Goal: Information Seeking & Learning: Learn about a topic

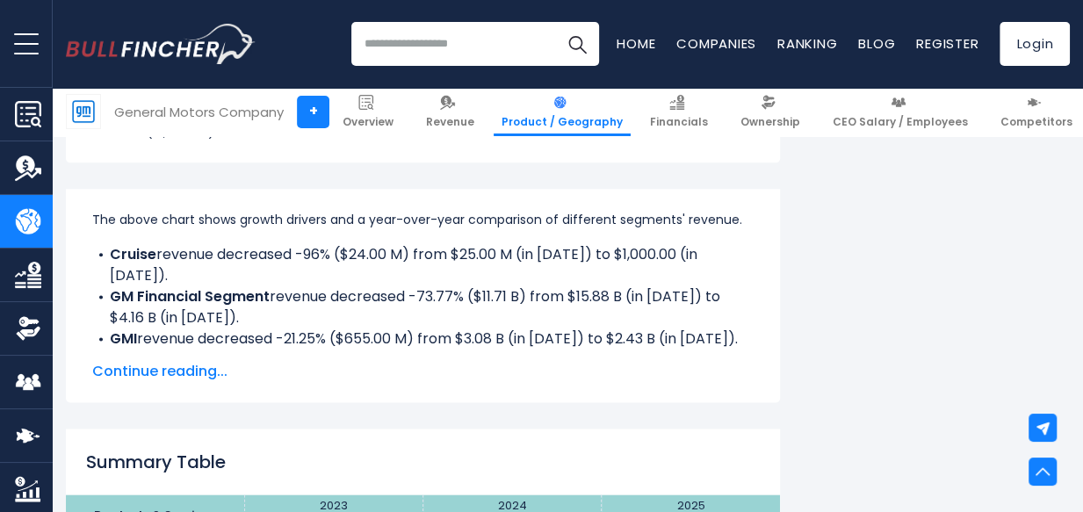
scroll to position [1182, 0]
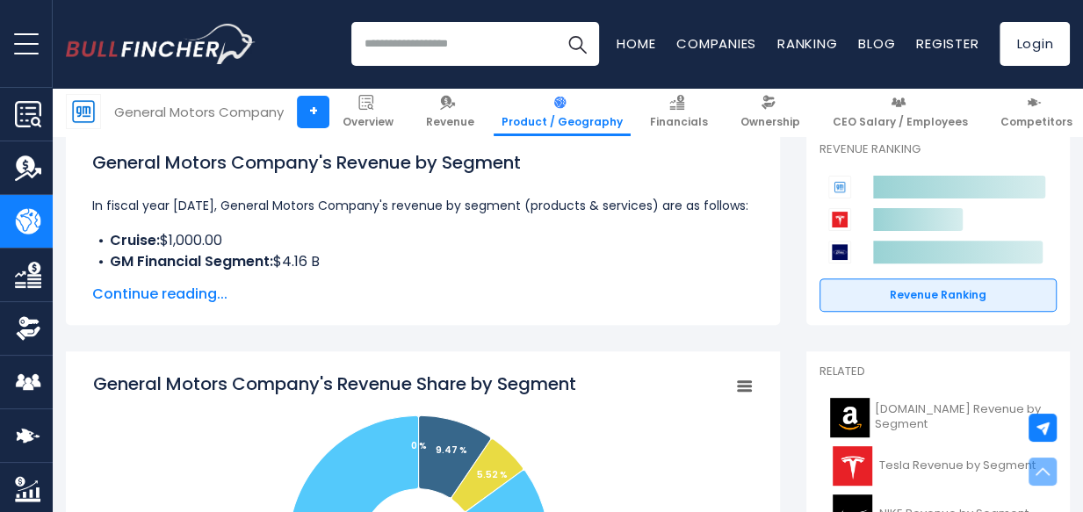
scroll to position [287, 0]
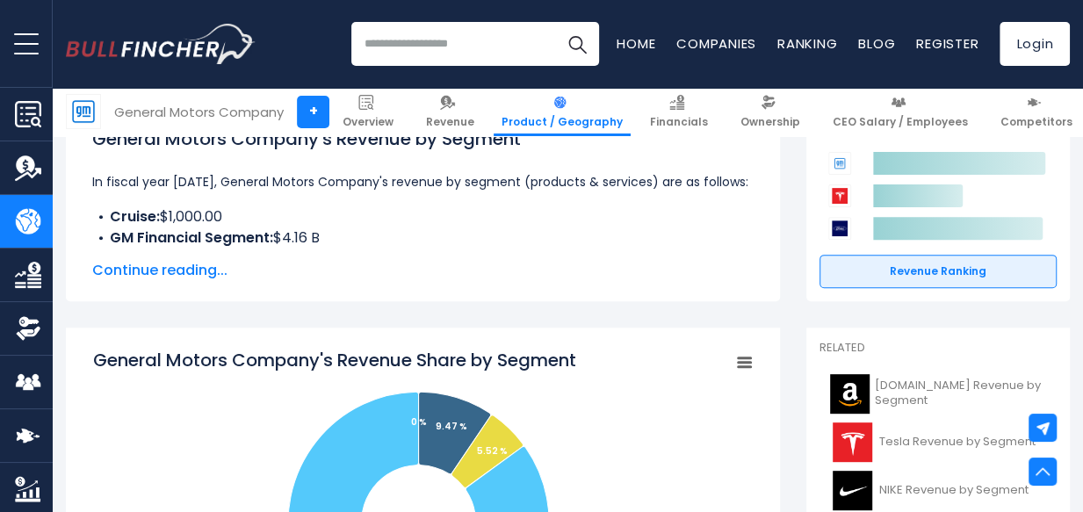
click at [166, 278] on span "Continue reading..." at bounding box center [423, 270] width 662 height 21
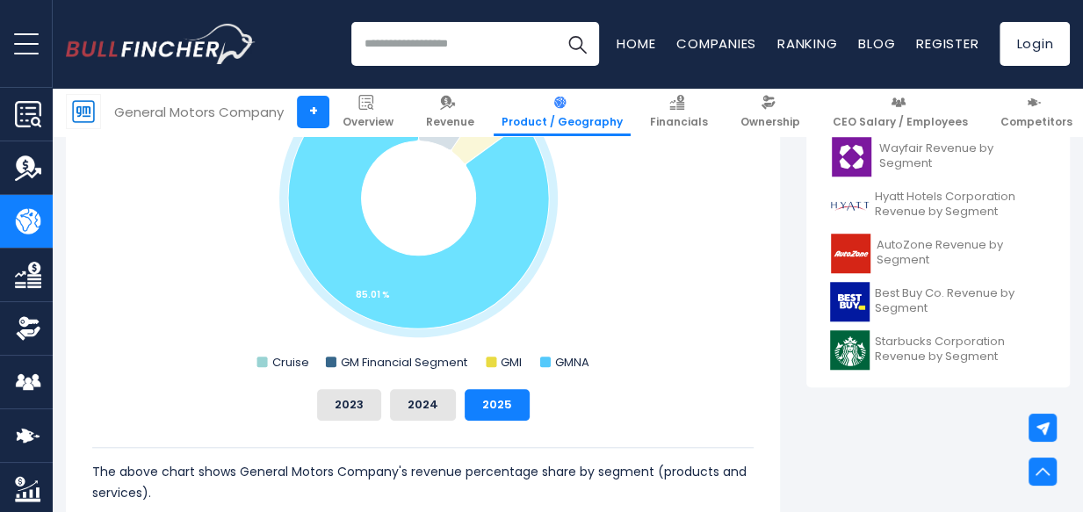
scroll to position [799, 0]
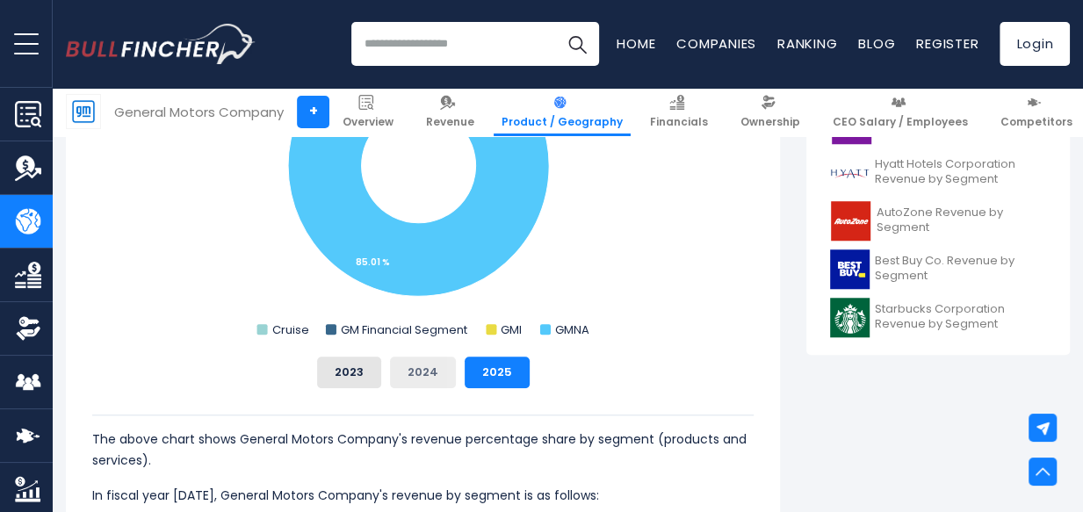
click at [433, 386] on button "2024" at bounding box center [423, 373] width 66 height 32
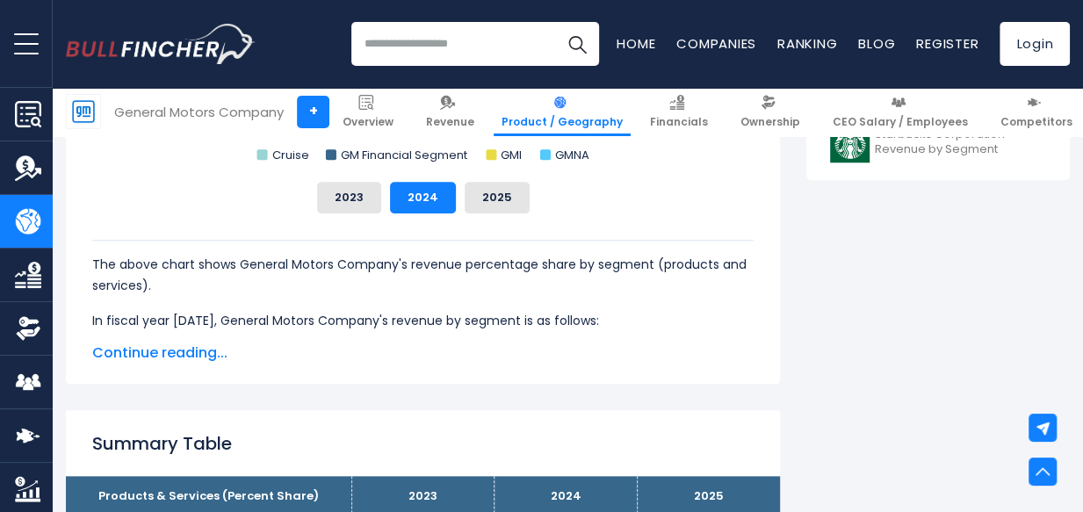
scroll to position [1022, 0]
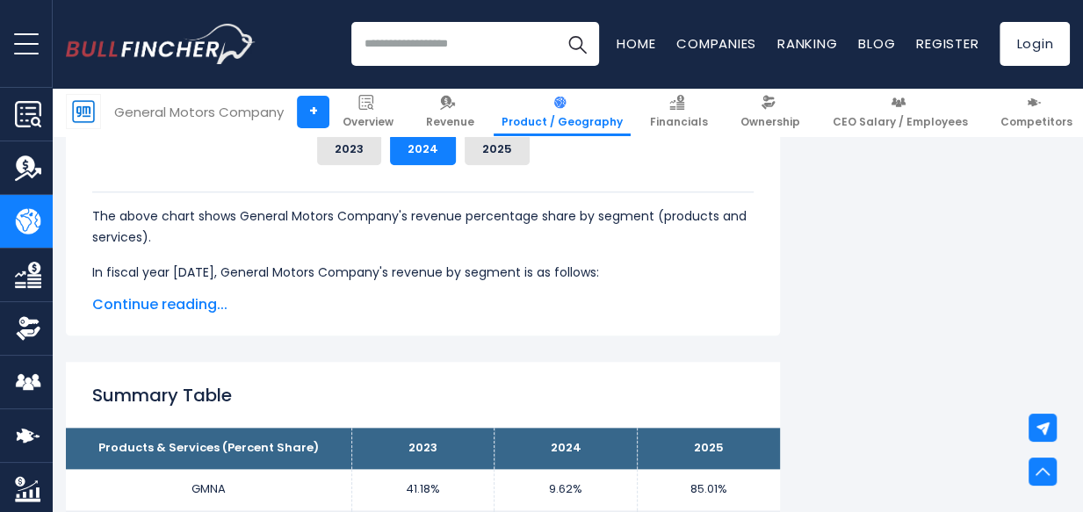
click at [158, 299] on span "Continue reading..." at bounding box center [423, 304] width 662 height 21
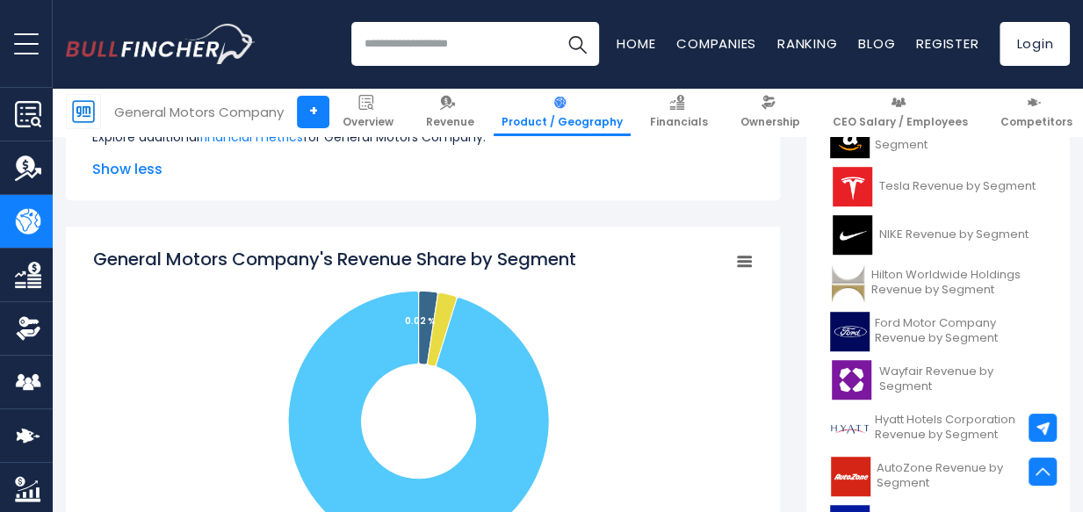
scroll to position [96, 0]
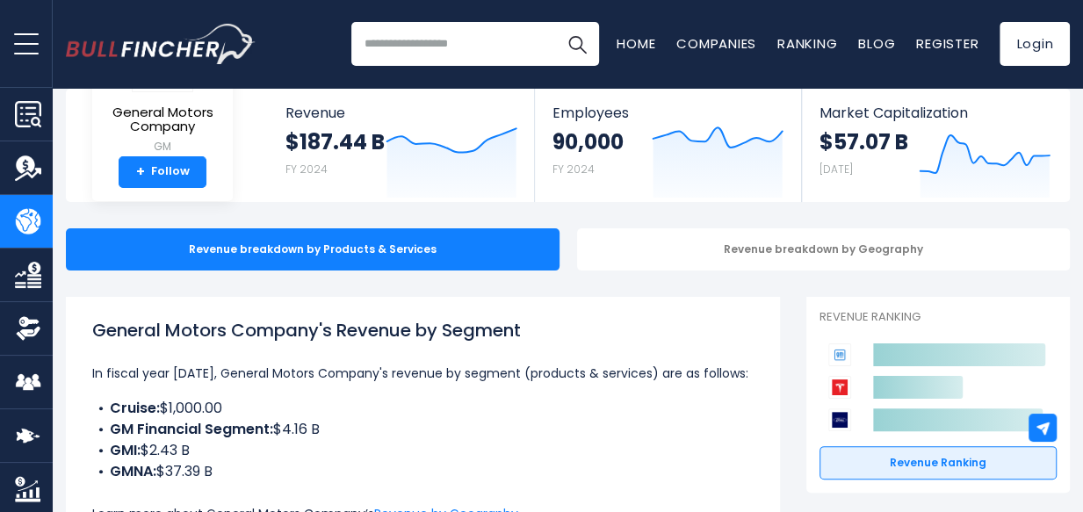
drag, startPoint x: 427, startPoint y: 330, endPoint x: 93, endPoint y: 326, distance: 333.9
click at [93, 326] on h1 "General Motors Company's Revenue by Segment" at bounding box center [423, 330] width 662 height 26
copy h1 "General Motors Company's Revenue by Segment"
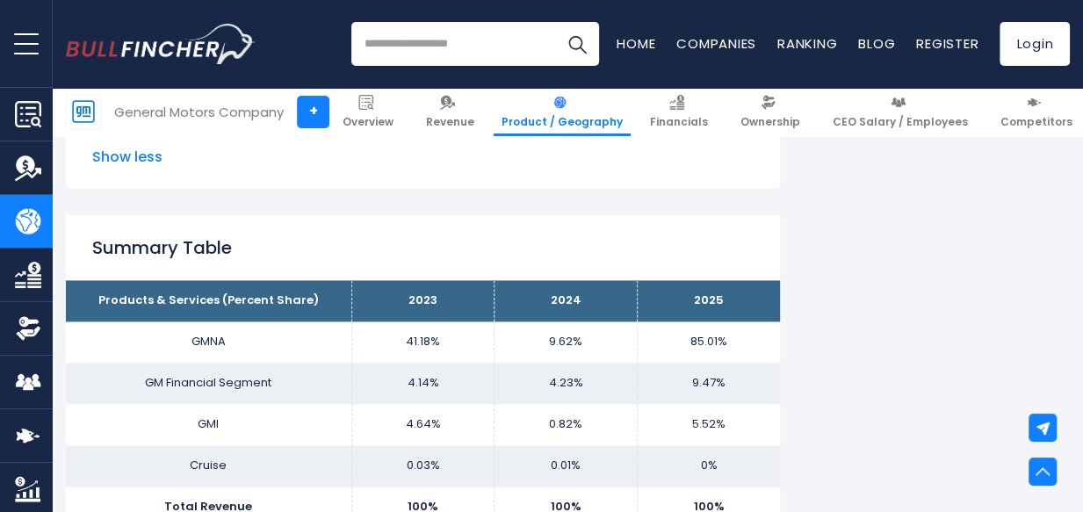
scroll to position [905, 0]
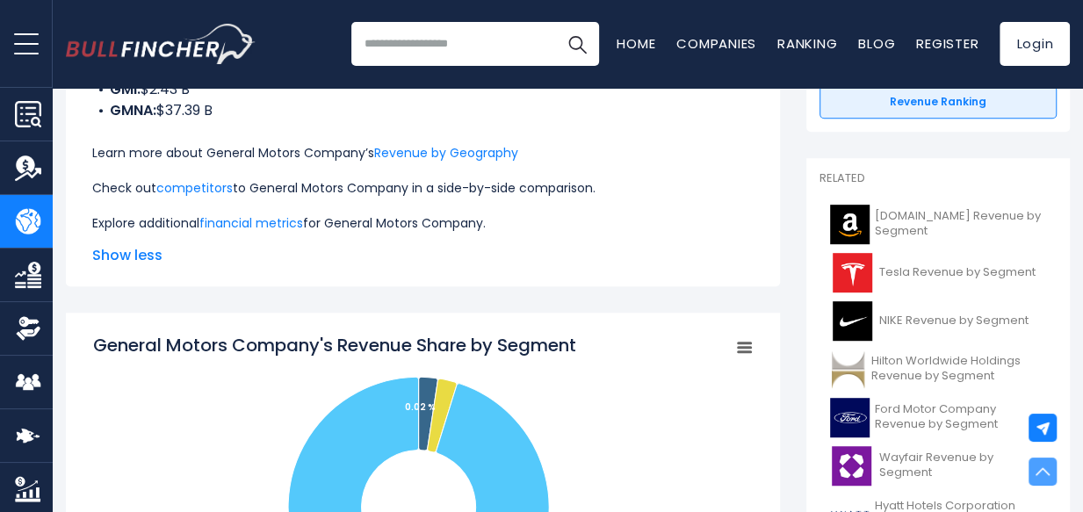
scroll to position [10, 0]
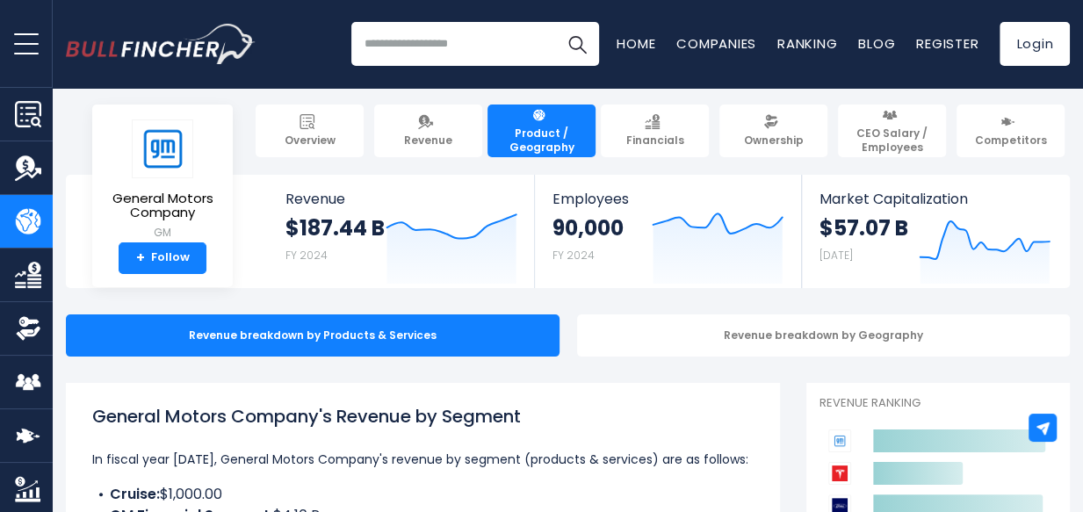
drag, startPoint x: 525, startPoint y: 419, endPoint x: 91, endPoint y: 412, distance: 433.3
click at [92, 412] on h1 "General Motors Company's Revenue by Segment" at bounding box center [423, 416] width 662 height 26
copy h1 "General Motors Company's Revenue by Segment"
